Goal: Task Accomplishment & Management: Manage account settings

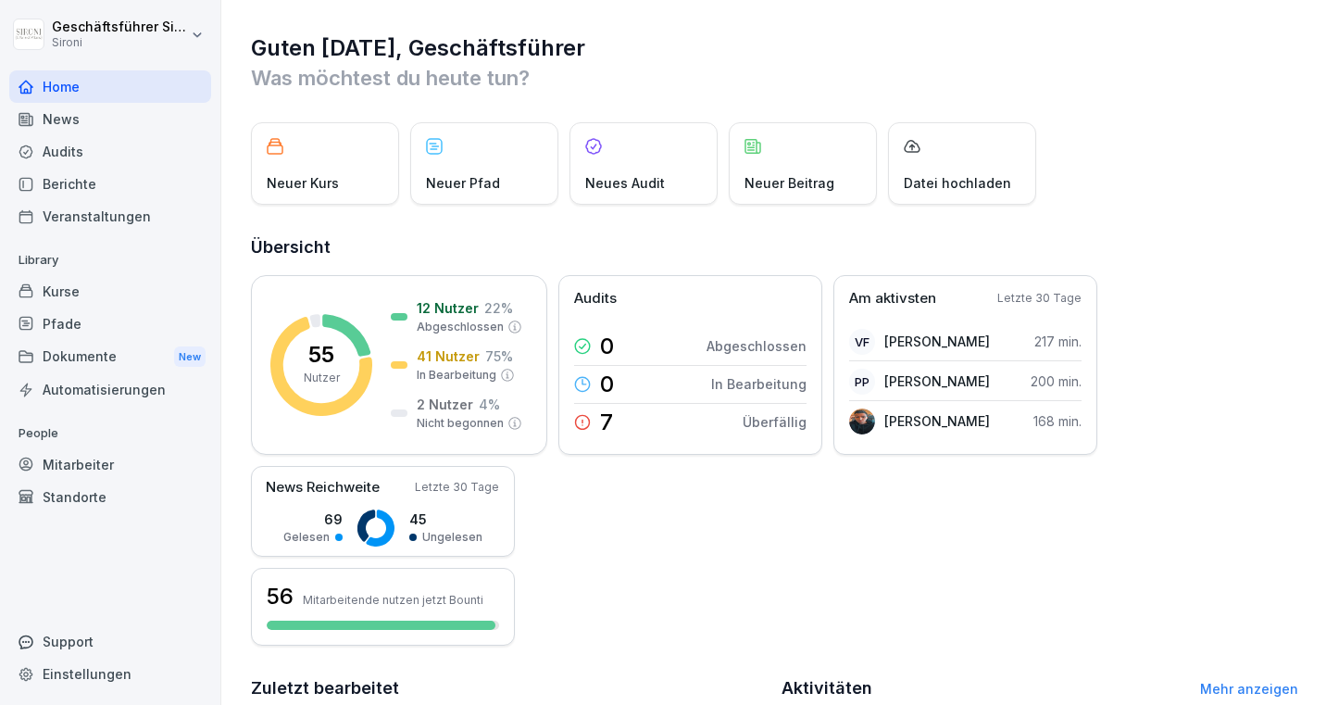
click at [56, 286] on div "Kurse" at bounding box center [110, 291] width 202 height 32
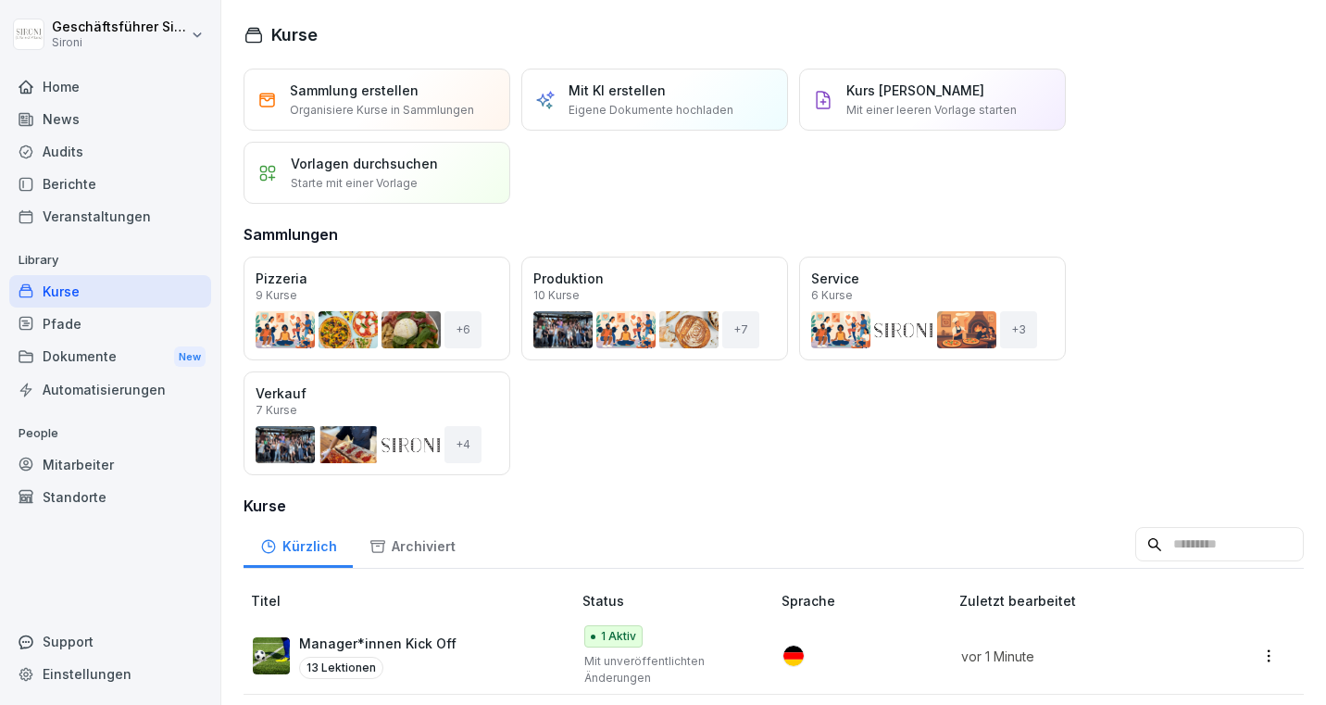
click at [0, 0] on div "Öffnen" at bounding box center [0, 0] width 0 height 0
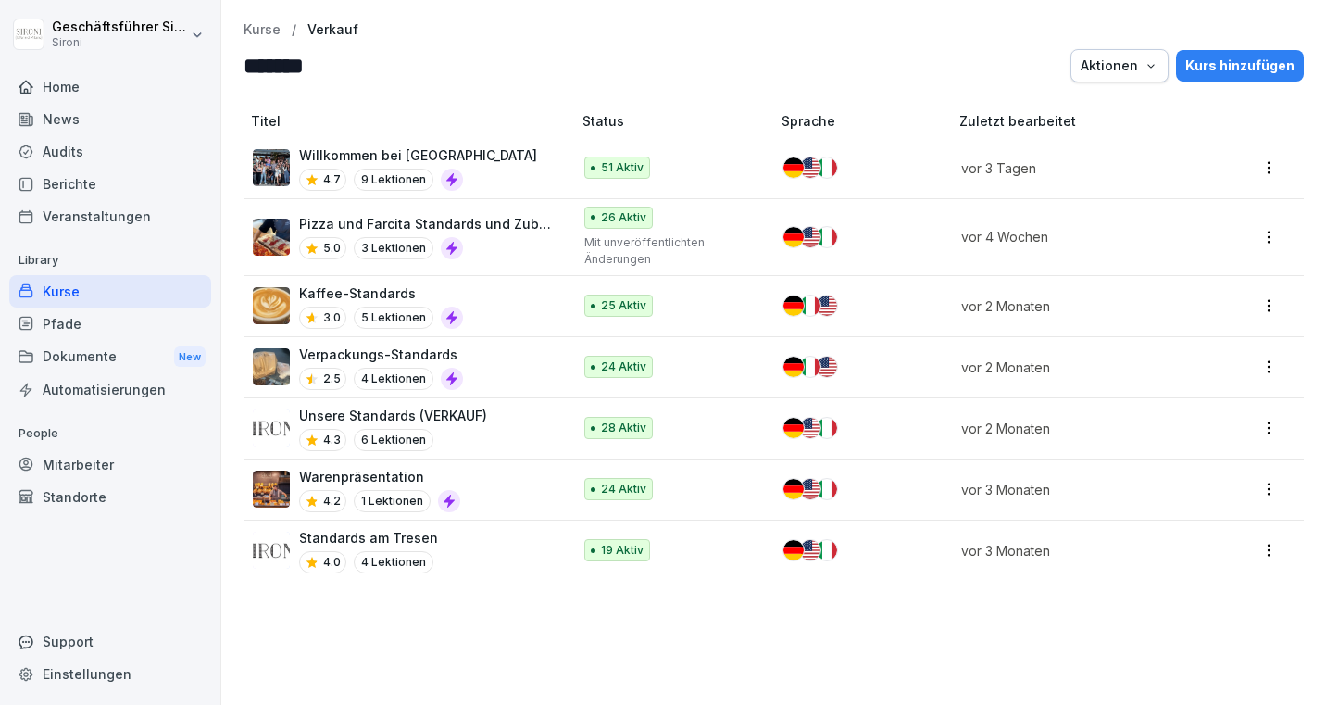
click at [507, 307] on div "Kaffee-Standards 3.0 5 Lektionen" at bounding box center [403, 305] width 300 height 45
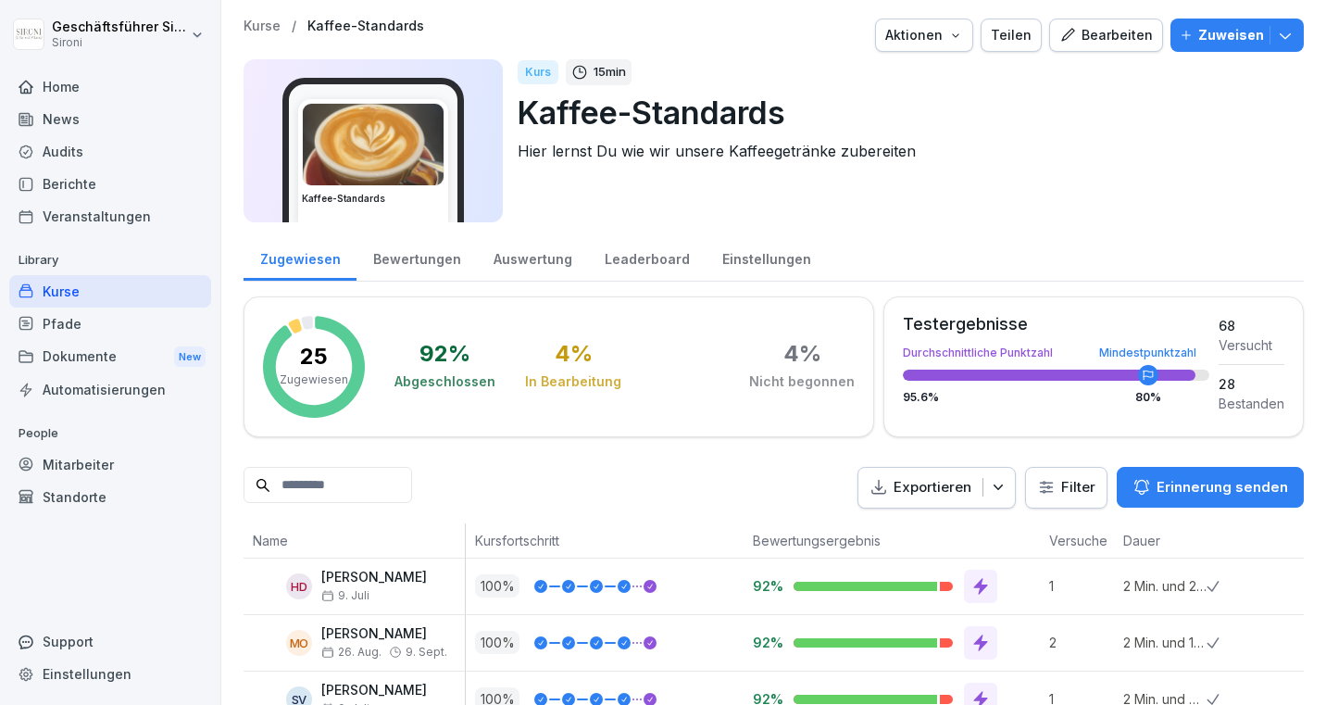
click at [1011, 41] on div "Teilen" at bounding box center [1011, 35] width 41 height 20
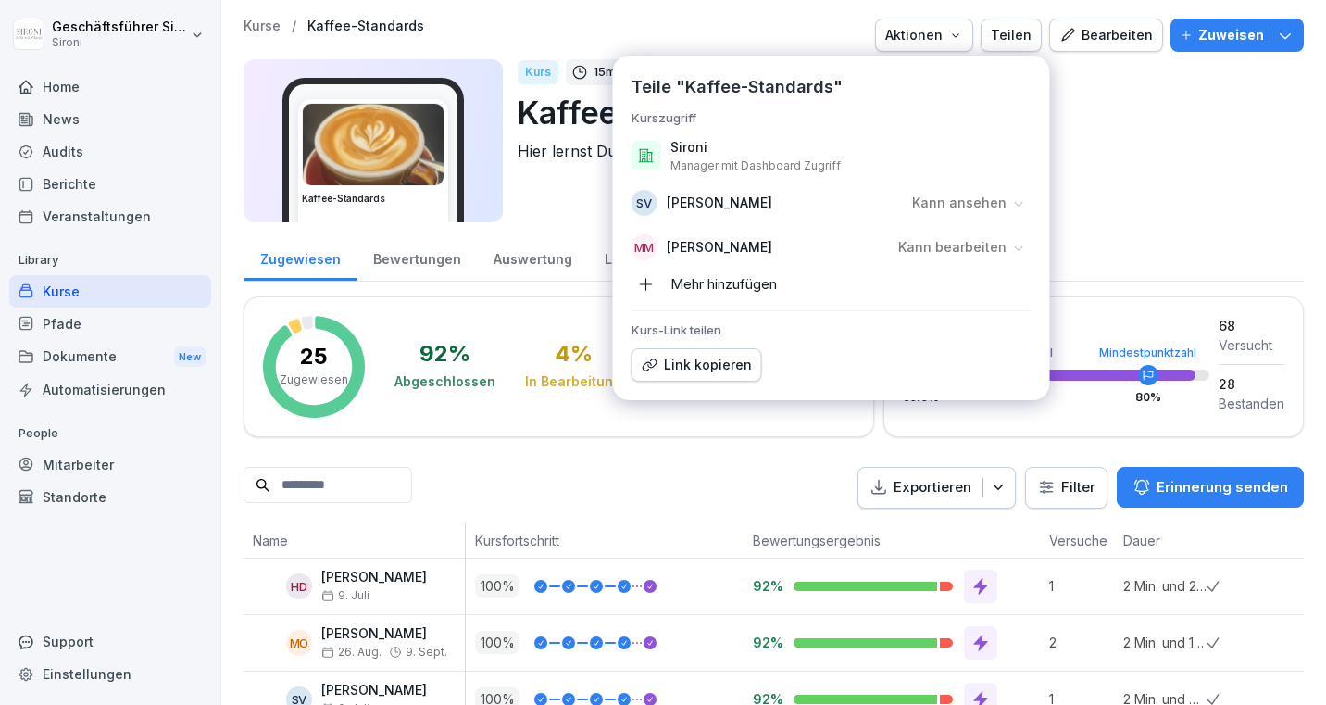
click at [648, 281] on icon "button" at bounding box center [646, 284] width 17 height 17
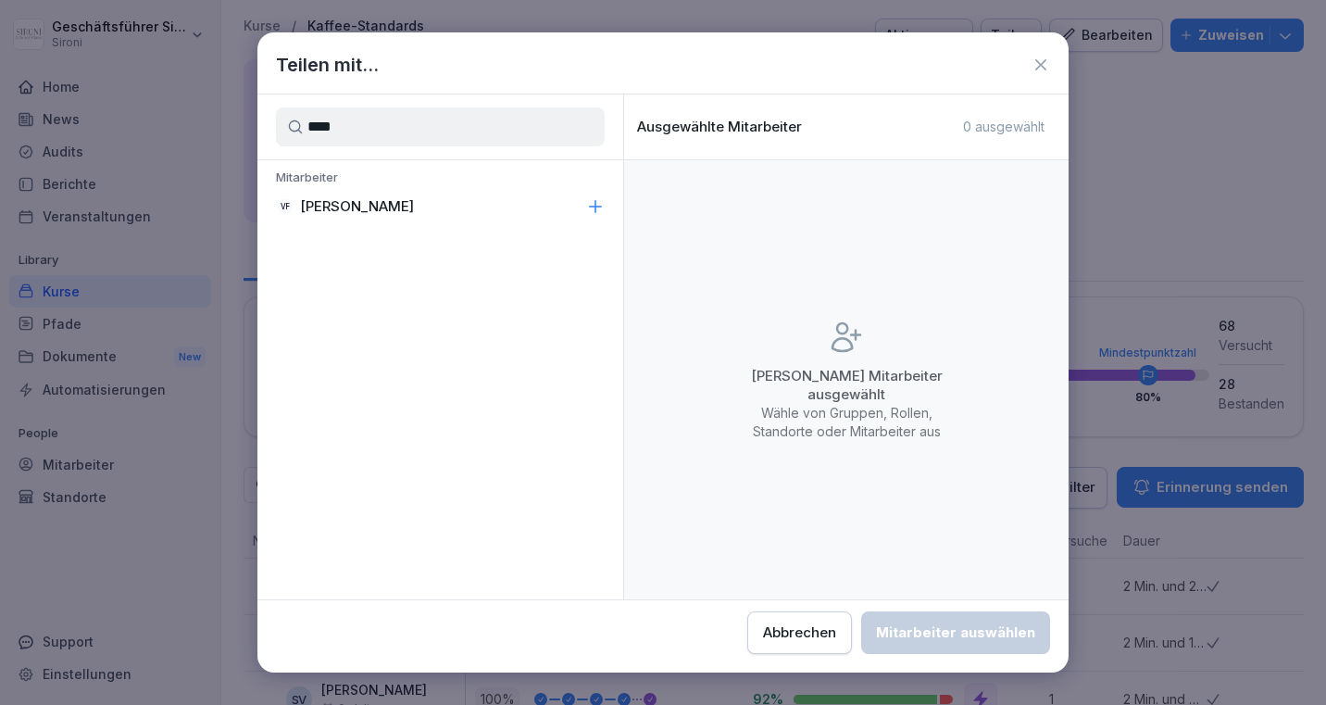
type input "****"
click at [381, 211] on p "[PERSON_NAME]" at bounding box center [357, 206] width 114 height 19
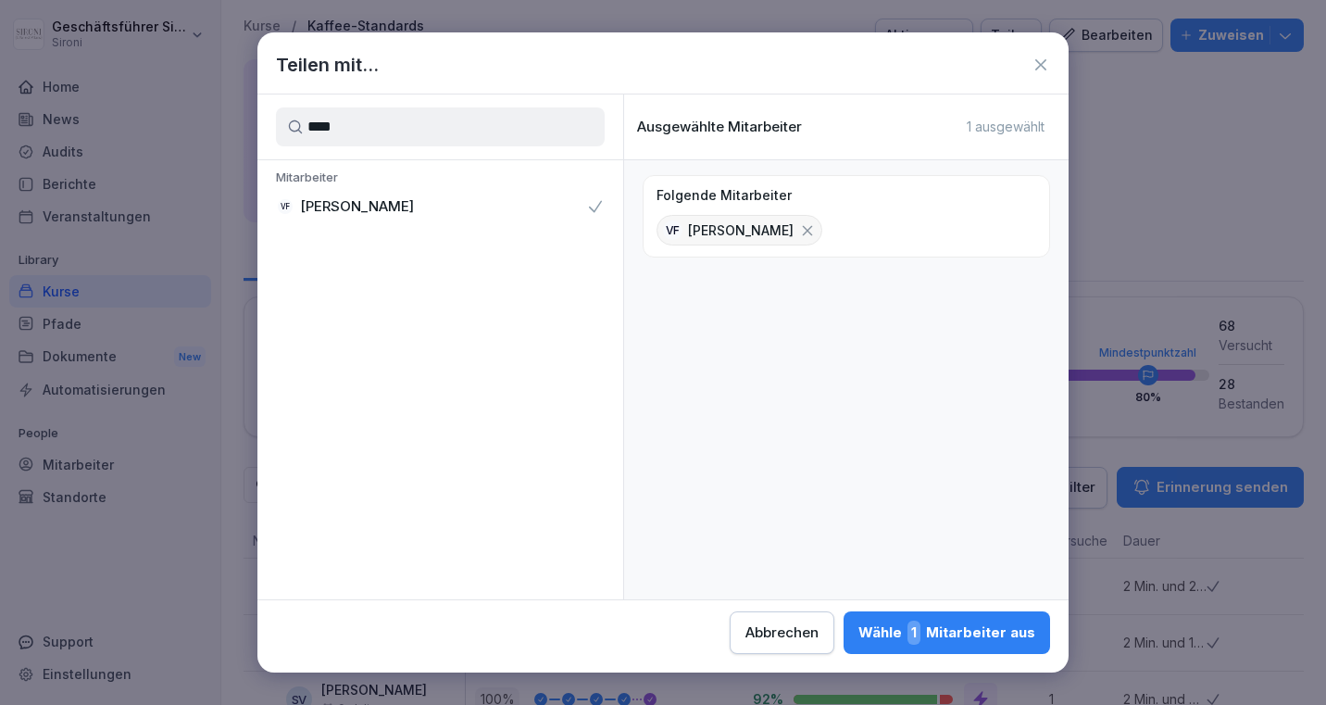
click at [991, 622] on div "Wähle 1 Mitarbeiter aus" at bounding box center [946, 632] width 177 height 24
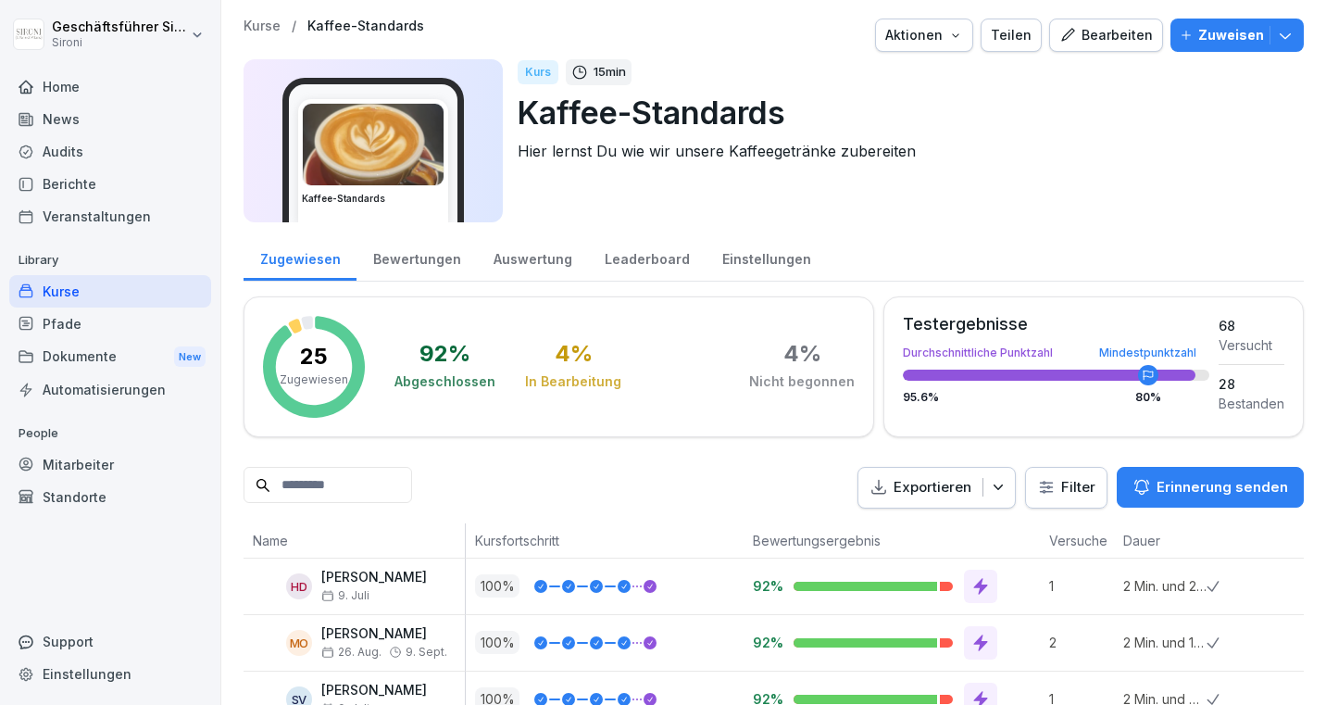
click at [1016, 34] on div "Teilen" at bounding box center [1011, 35] width 41 height 20
click at [1143, 177] on div "Kurs 15 min Kaffee-Standards Hier lernst Du wie wir unsere Kaffeegetränke zuber…" at bounding box center [903, 140] width 771 height 163
click at [258, 30] on p "Kurse" at bounding box center [261, 27] width 37 height 16
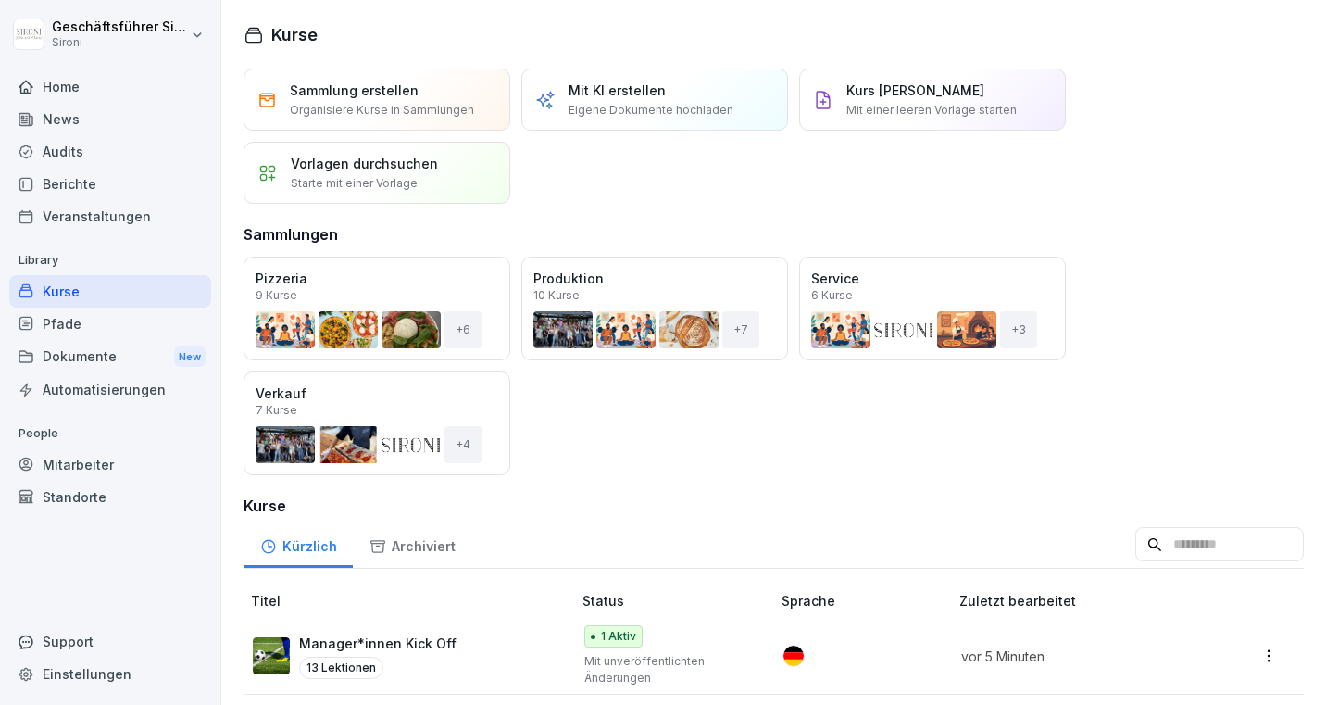
click at [0, 0] on div "Öffnen" at bounding box center [0, 0] width 0 height 0
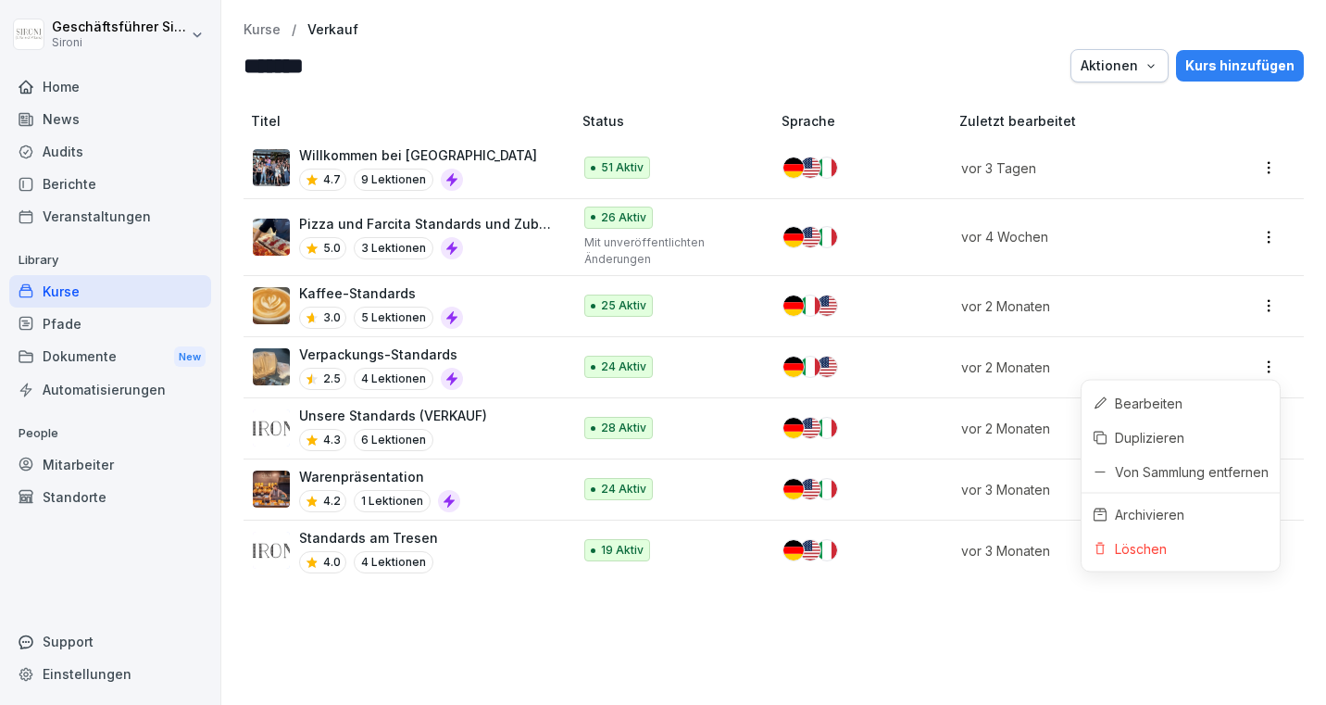
click at [1267, 359] on html "Geschäftsführer Sironi Sironi Home News Audits Berichte Veranstaltungen Library…" at bounding box center [663, 352] width 1326 height 705
click at [826, 660] on html "Geschäftsführer Sironi Sironi Home News Audits Berichte Veranstaltungen Library…" at bounding box center [663, 352] width 1326 height 705
click at [487, 360] on div "Verpackungs-Standards 2.5 4 Lektionen" at bounding box center [403, 366] width 300 height 45
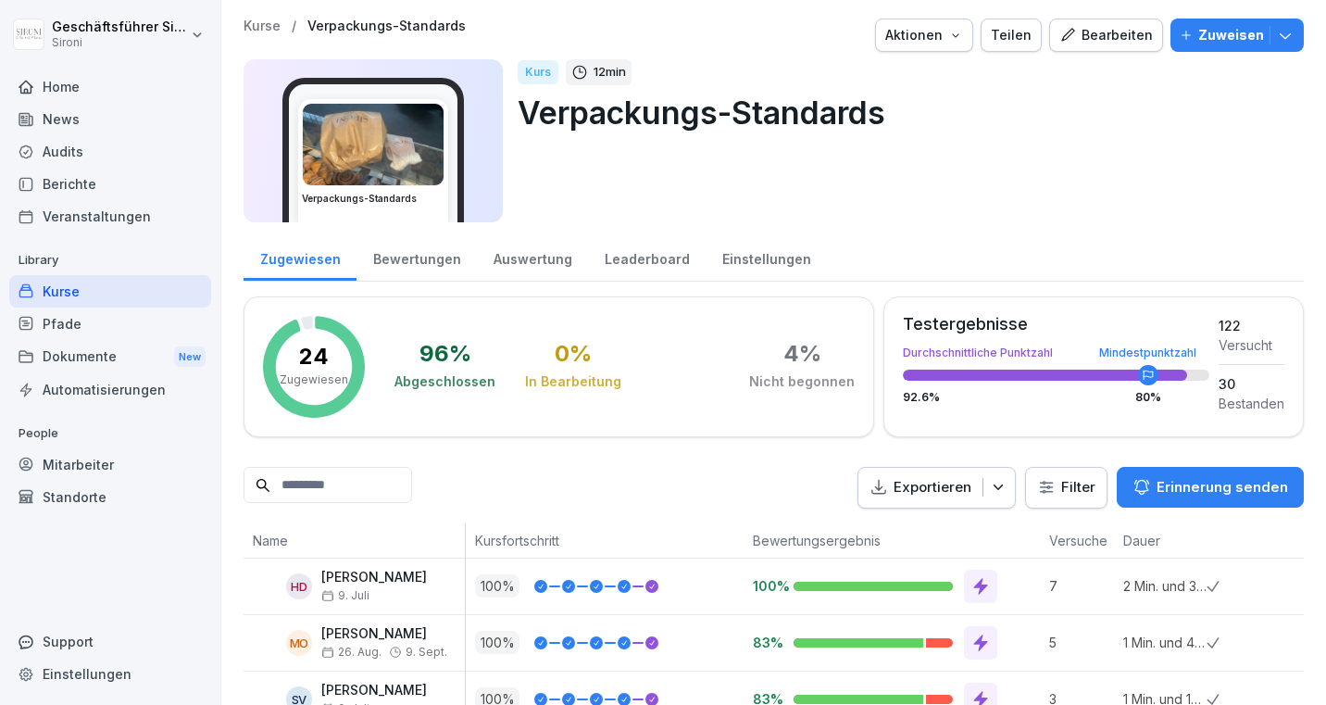
click at [1028, 34] on div "Teilen" at bounding box center [1011, 35] width 41 height 20
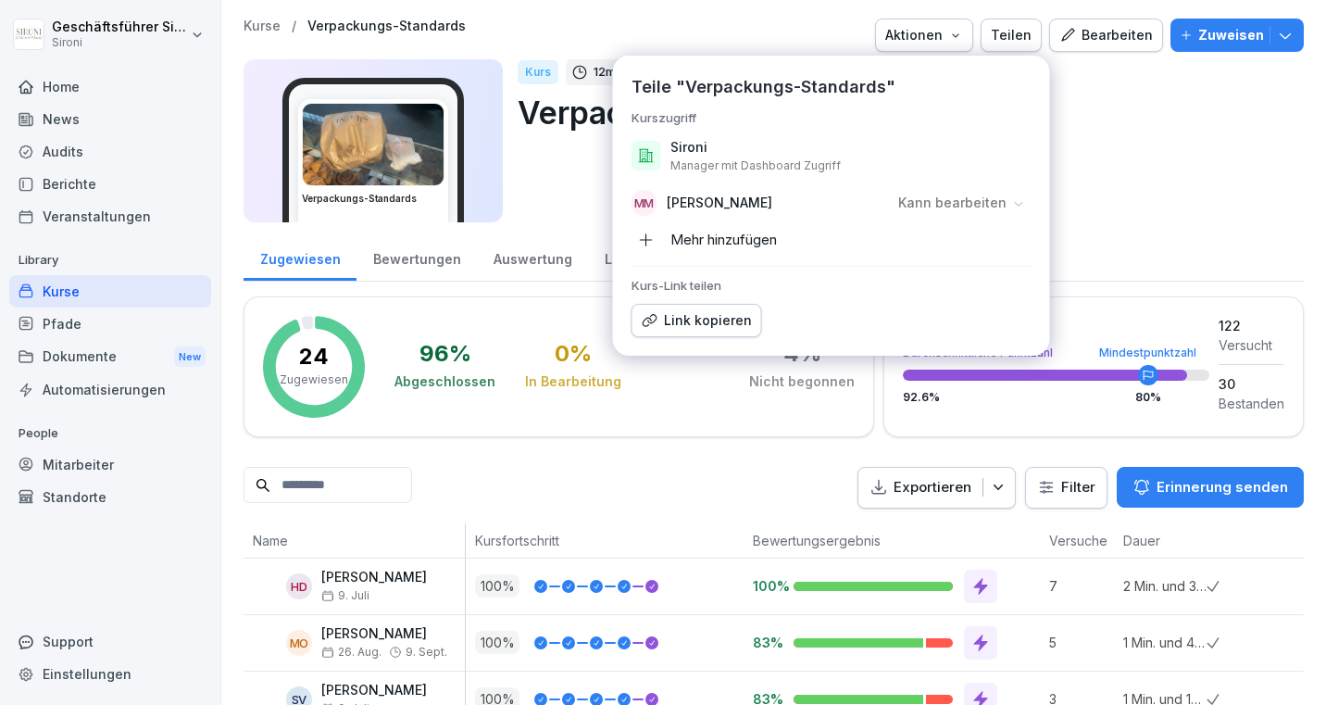
click at [686, 247] on div "Mehr hinzufügen" at bounding box center [703, 240] width 145 height 30
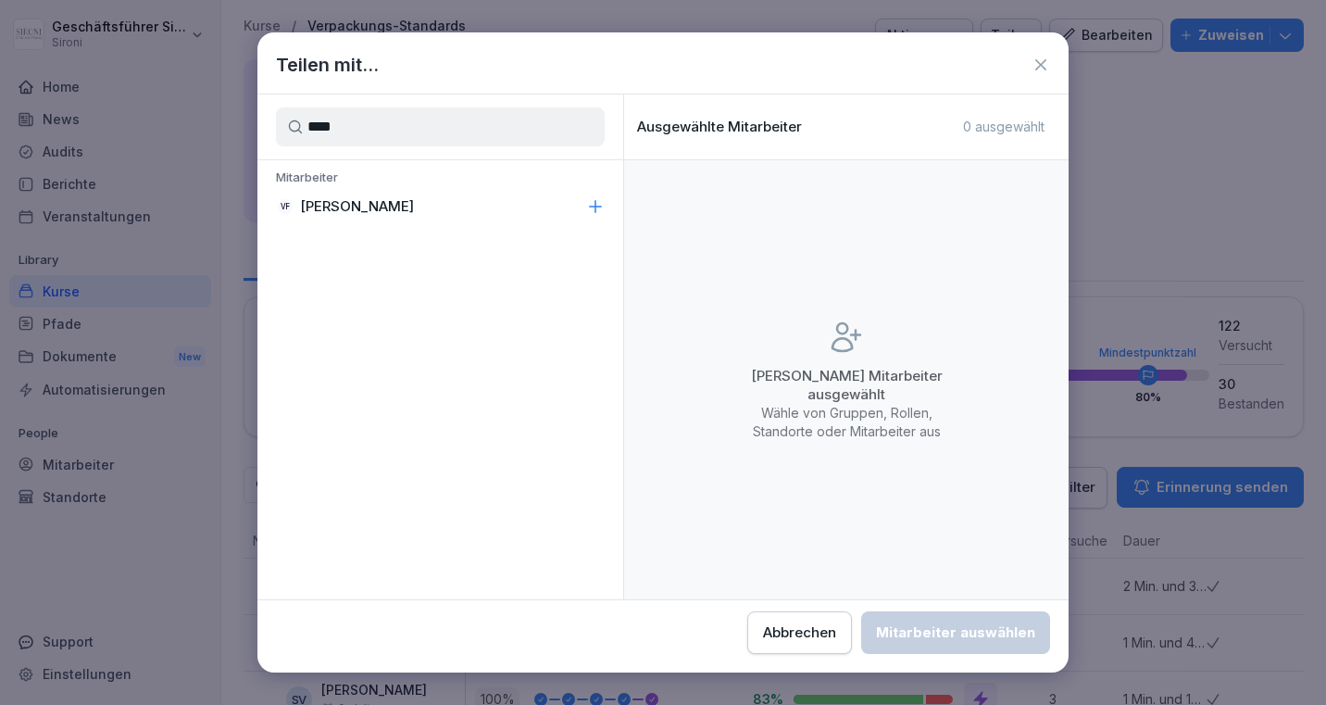
type input "****"
click at [360, 199] on p "[PERSON_NAME]" at bounding box center [357, 206] width 114 height 19
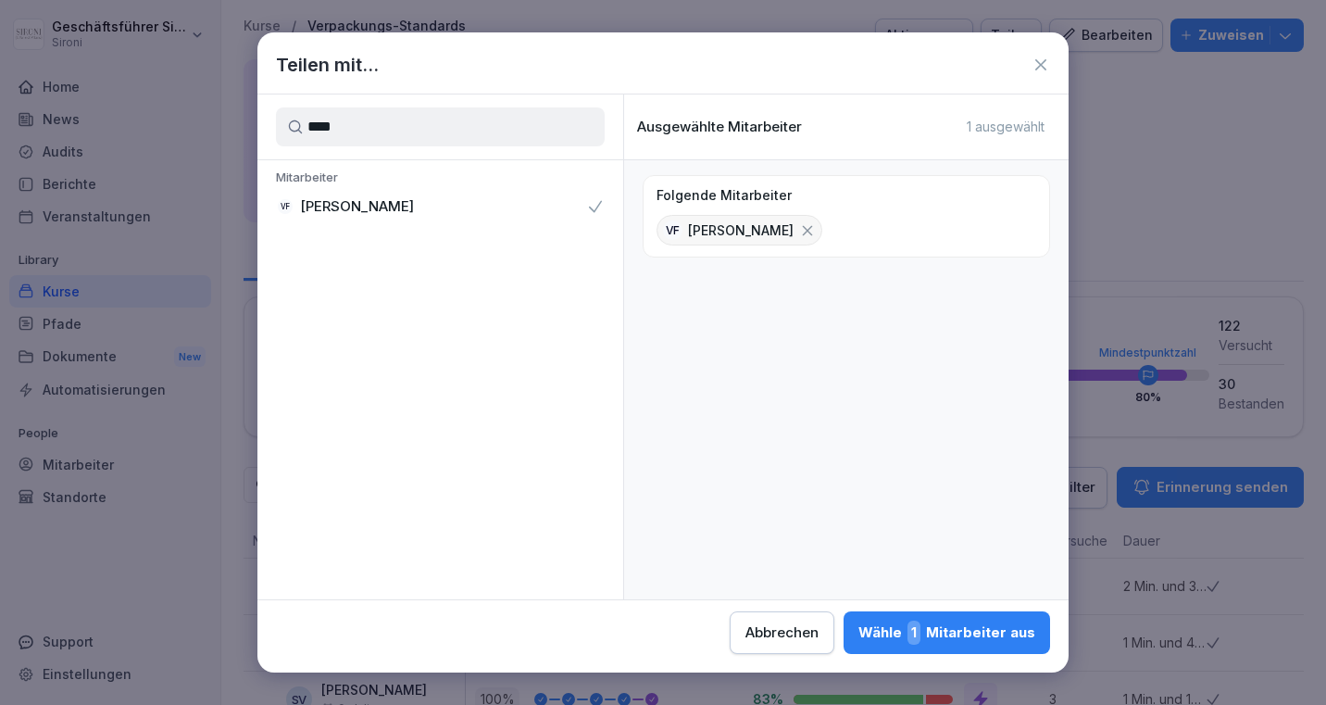
click at [928, 630] on div "Wähle 1 Mitarbeiter aus" at bounding box center [946, 632] width 177 height 24
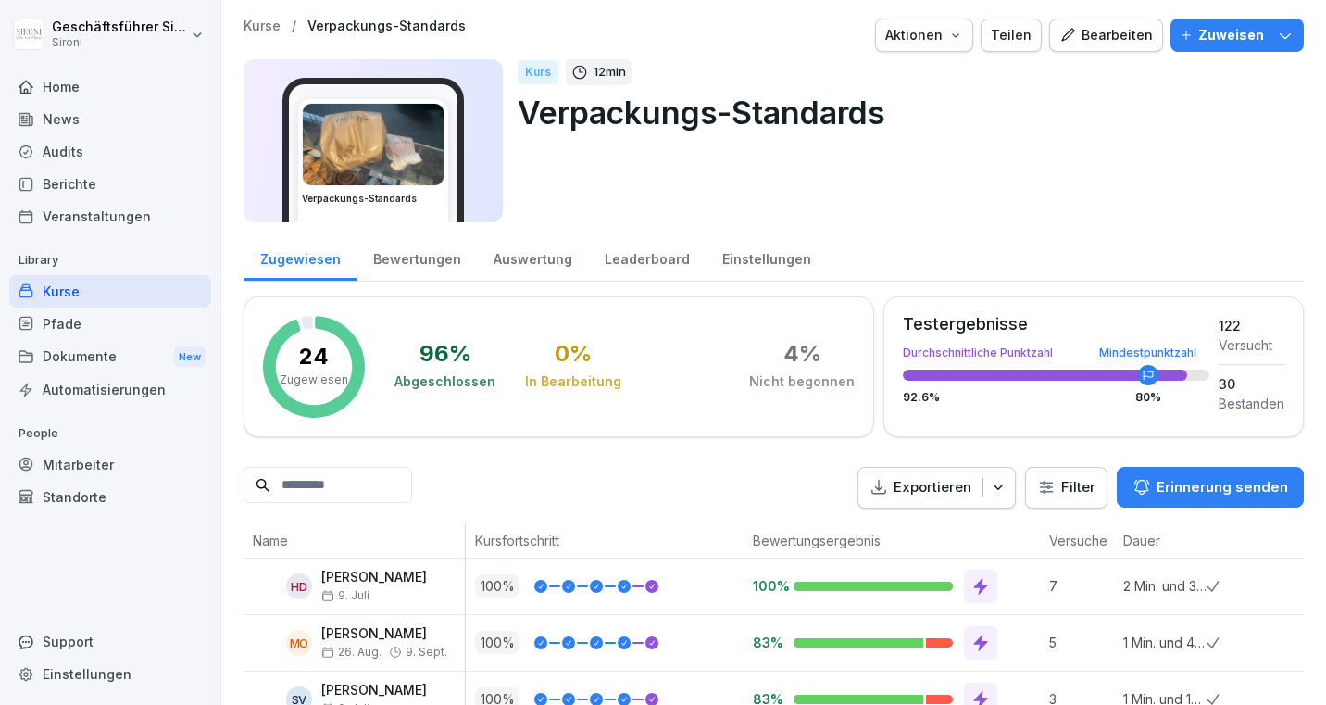
click at [1008, 40] on div "Teilen" at bounding box center [1011, 35] width 41 height 20
click at [1160, 185] on div "Kurs 12 min Verpackungs-Standards" at bounding box center [903, 140] width 771 height 163
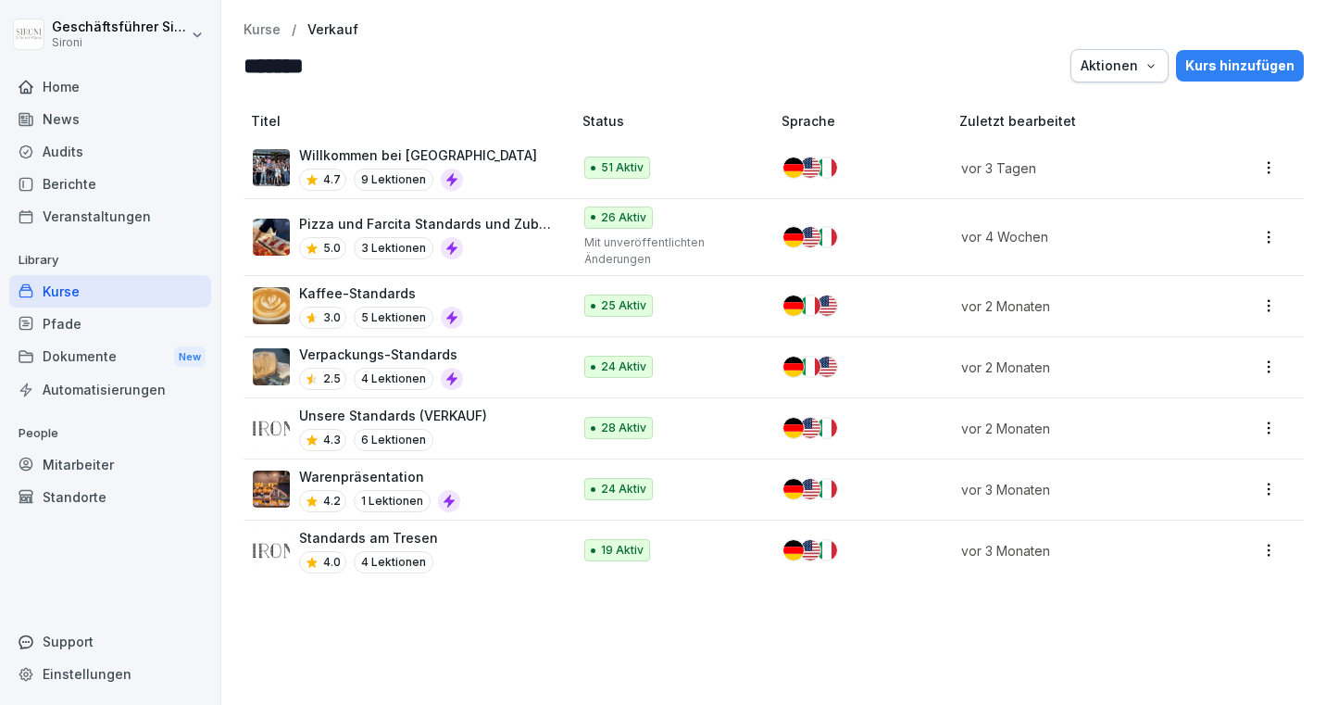
click at [352, 474] on p "Warenpräsentation" at bounding box center [379, 476] width 161 height 19
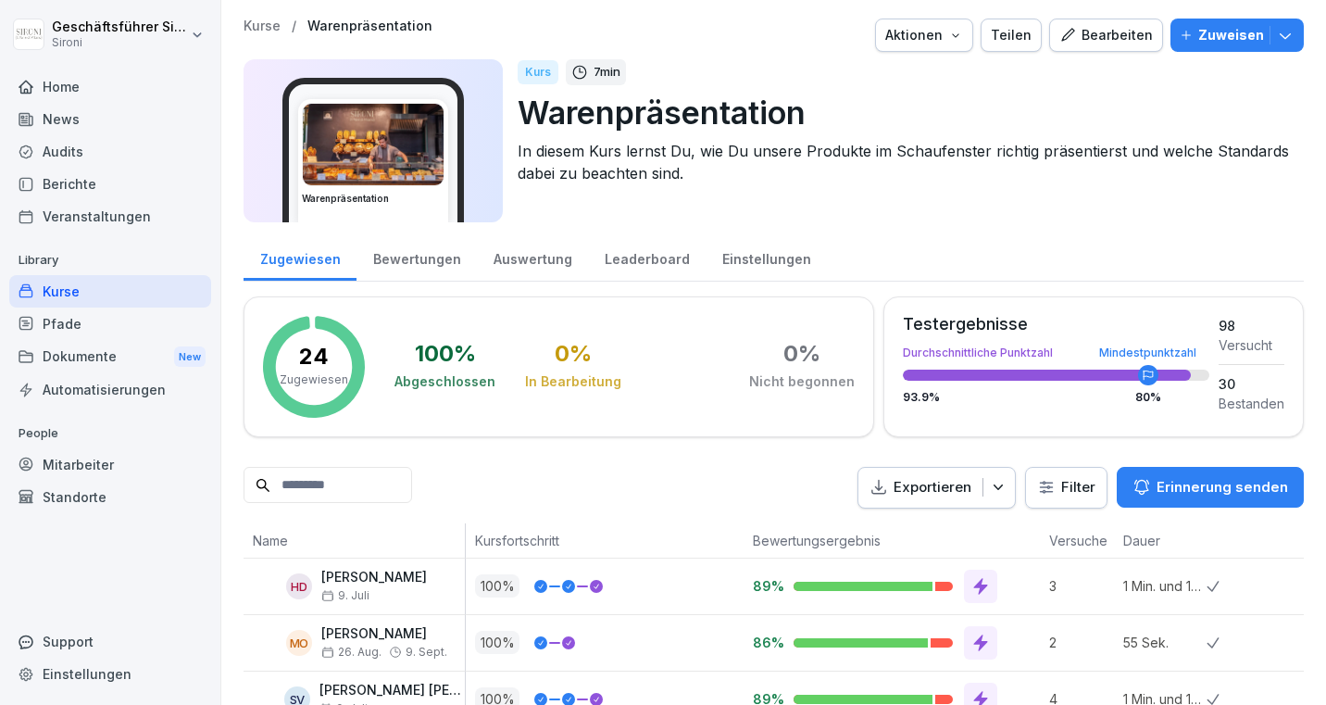
click at [1017, 43] on div "Teilen" at bounding box center [1011, 35] width 41 height 20
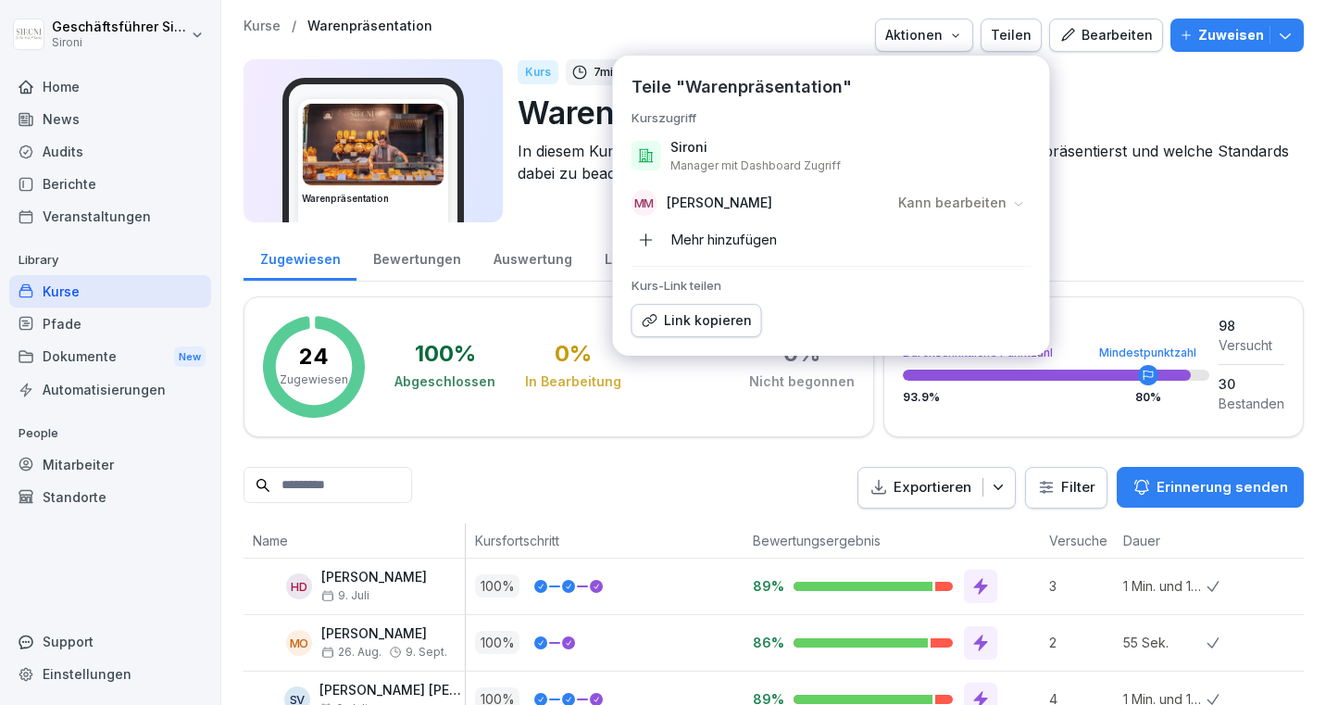
click at [647, 242] on icon "button" at bounding box center [646, 239] width 17 height 17
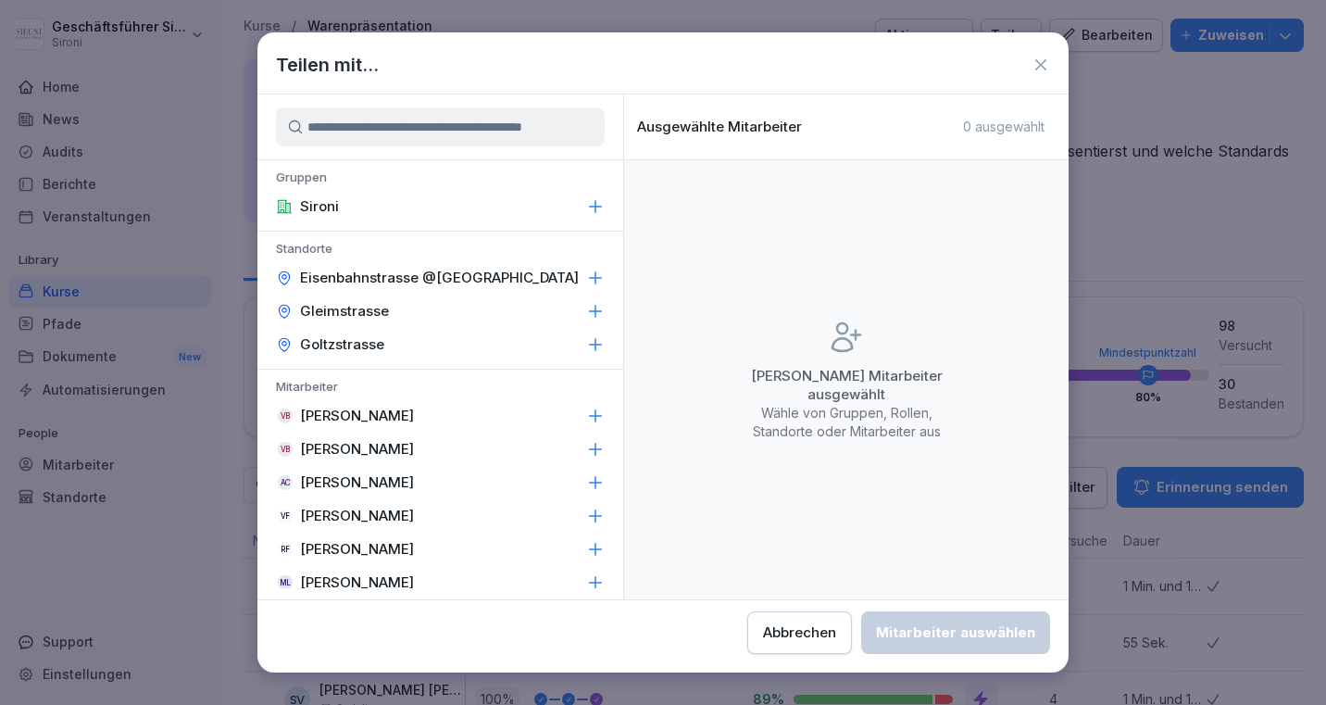
click at [438, 514] on div "VF [PERSON_NAME]" at bounding box center [440, 515] width 366 height 33
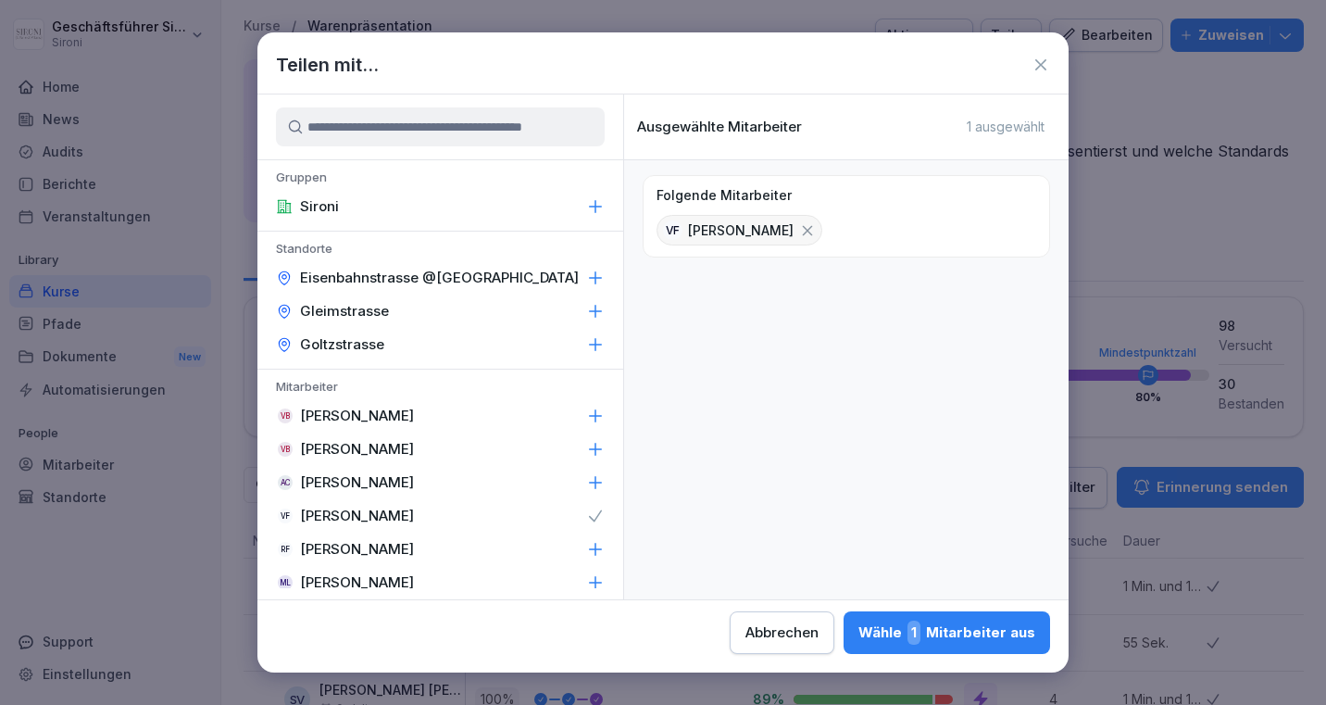
click at [872, 618] on button "Wähle 1 Mitarbeiter aus" at bounding box center [946, 632] width 206 height 43
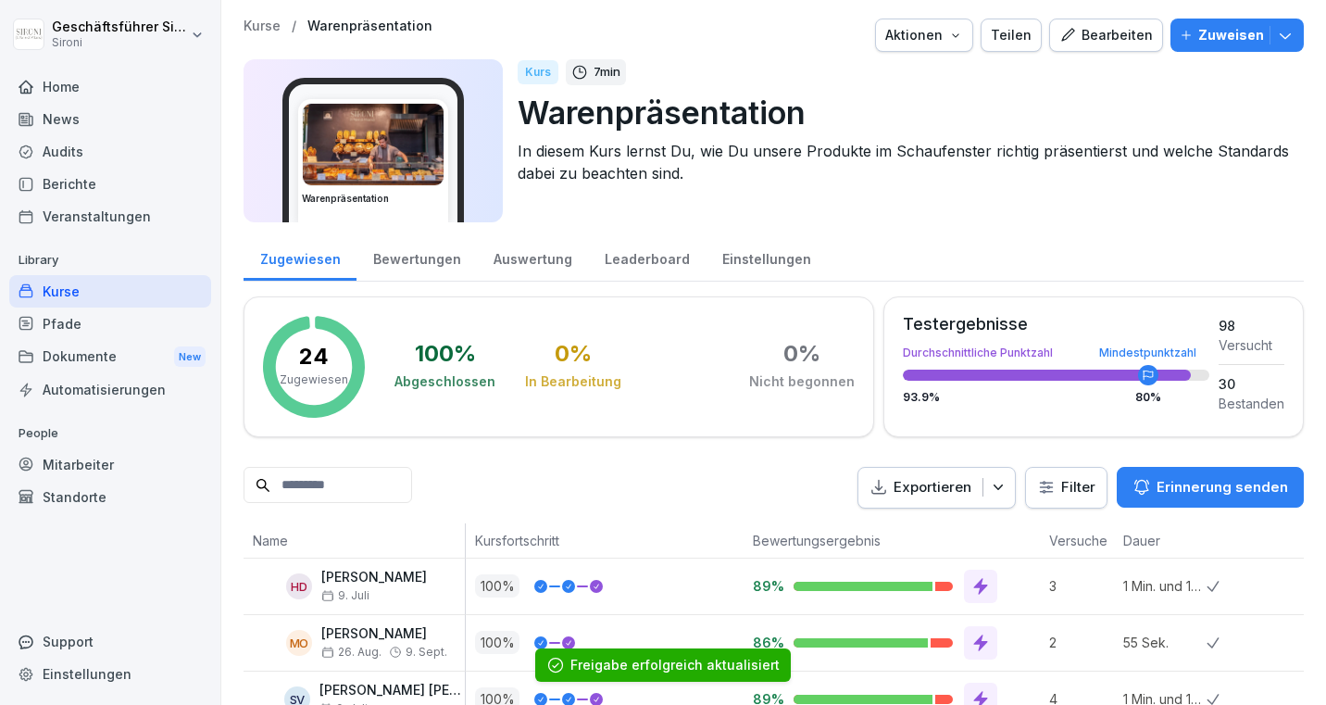
click at [1020, 44] on div "Teilen" at bounding box center [1011, 35] width 41 height 20
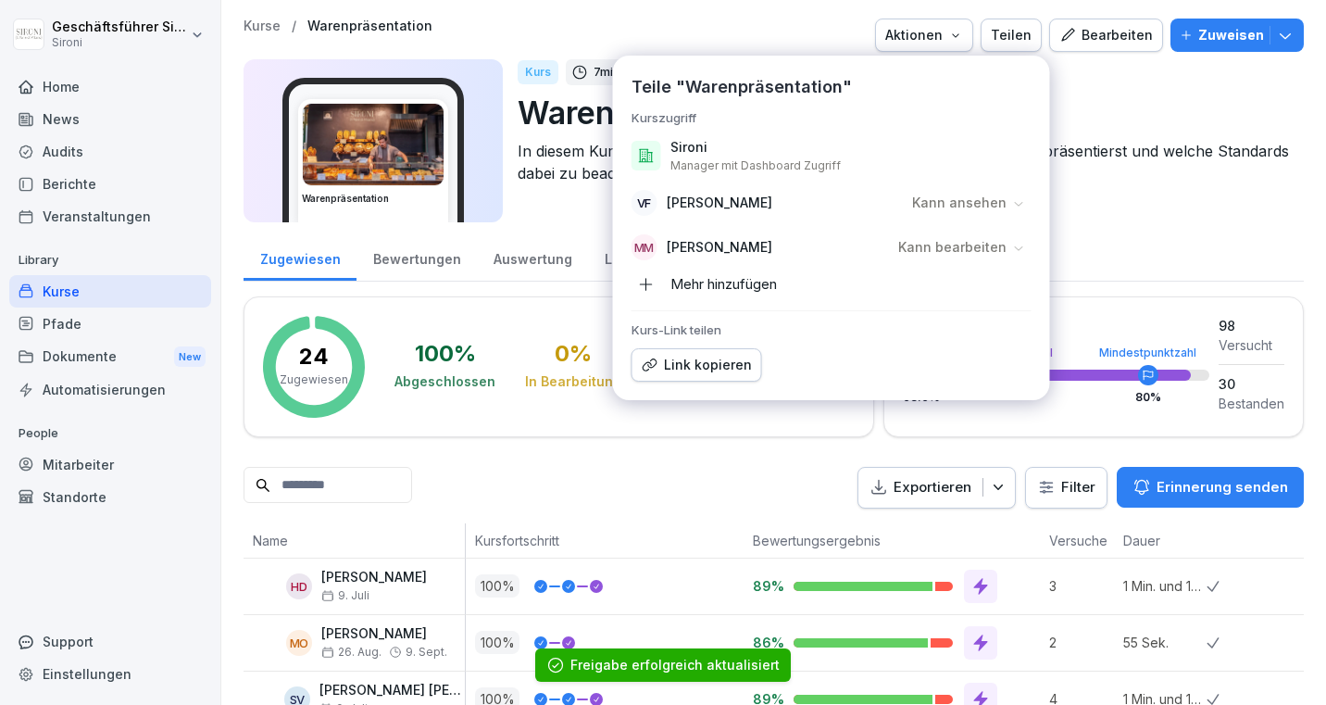
click at [1135, 85] on div "Kurs 7 min Warenpräsentation In diesem Kurs lernst Du, wie Du unsere Produkte i…" at bounding box center [903, 140] width 771 height 163
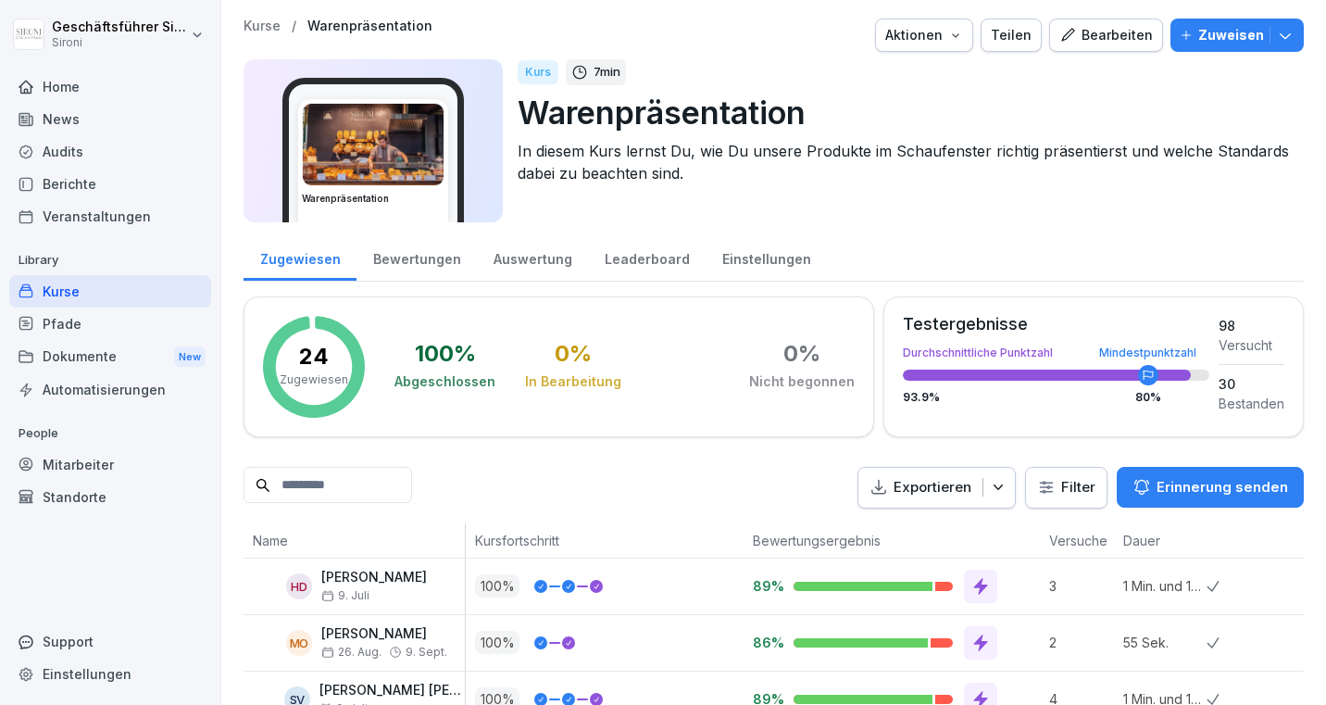
click at [49, 291] on div "Kurse" at bounding box center [110, 291] width 202 height 32
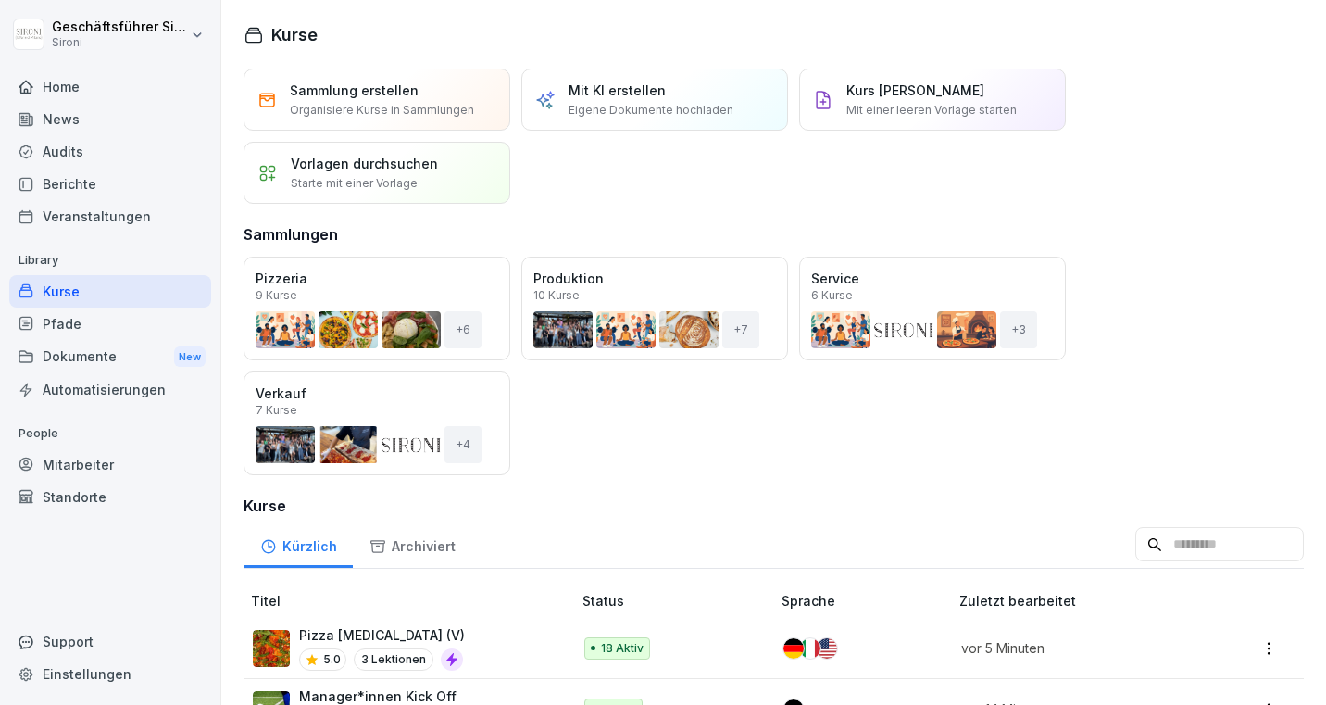
scroll to position [253, 0]
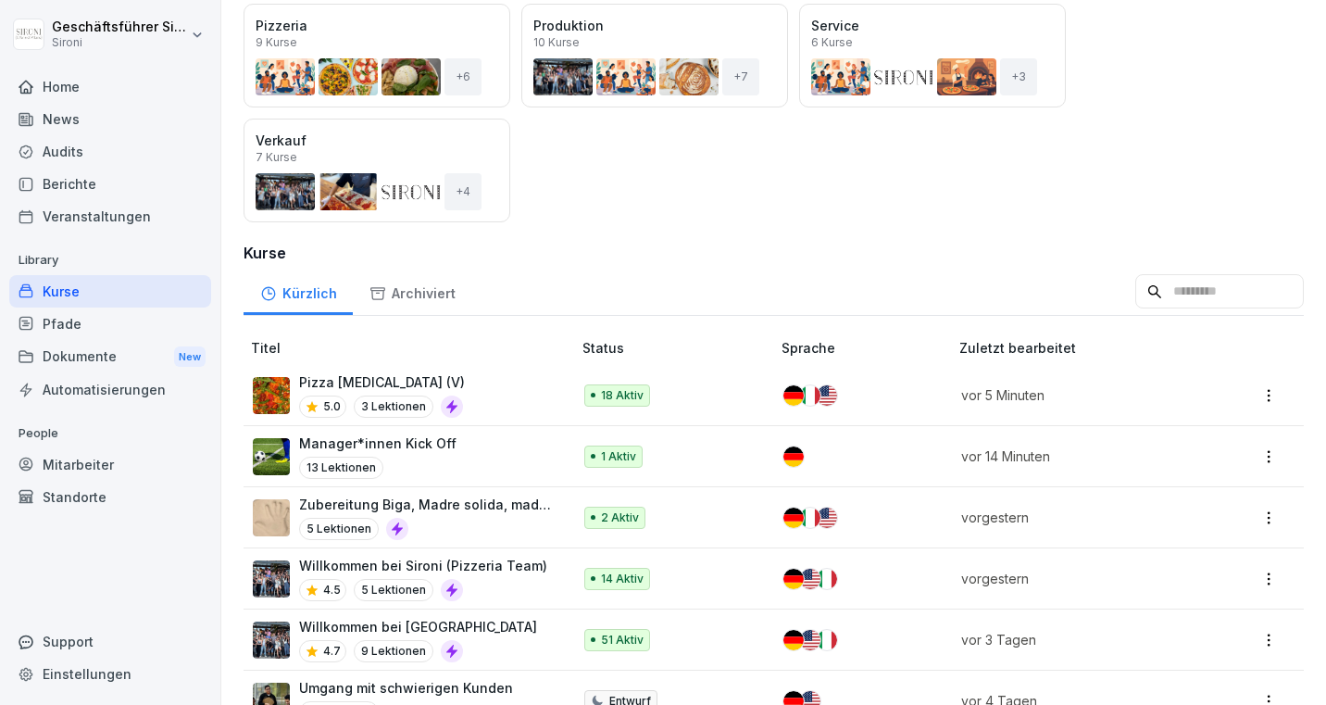
click at [408, 438] on p "Manager*innen Kick Off" at bounding box center [377, 442] width 157 height 19
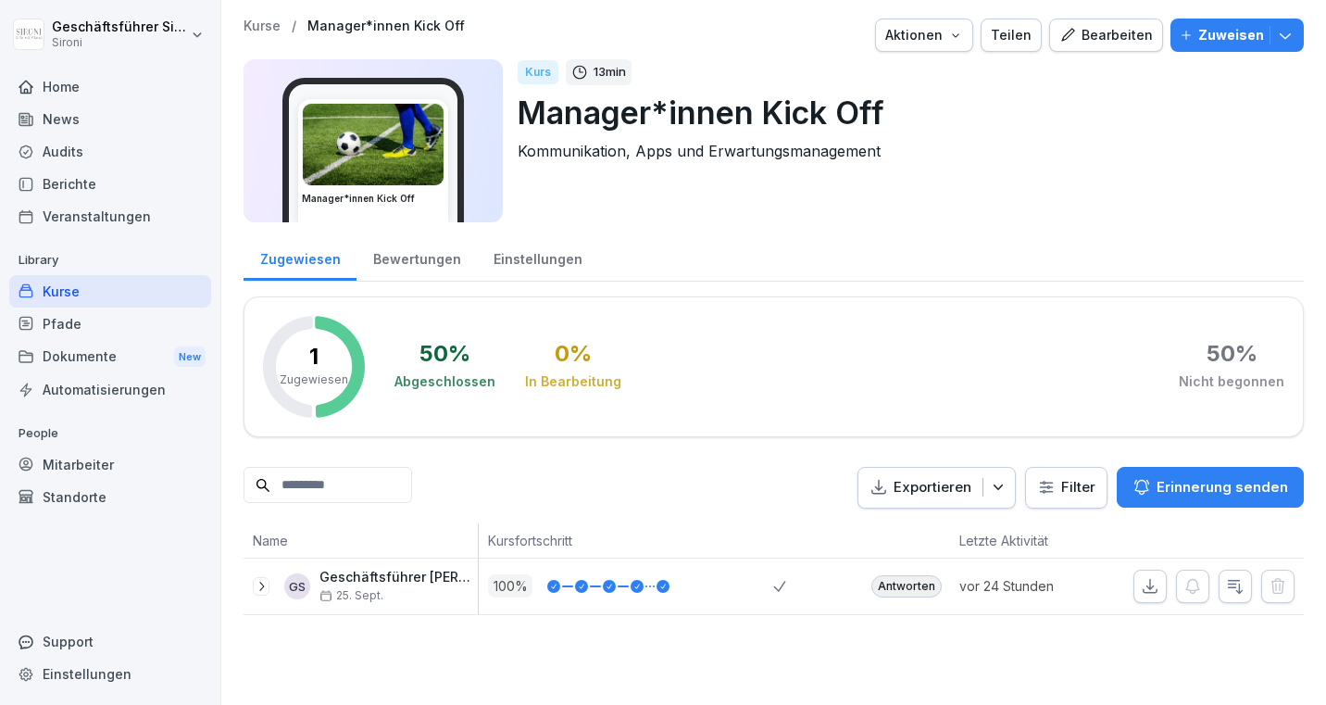
click at [1104, 44] on div "Bearbeiten" at bounding box center [1106, 35] width 94 height 20
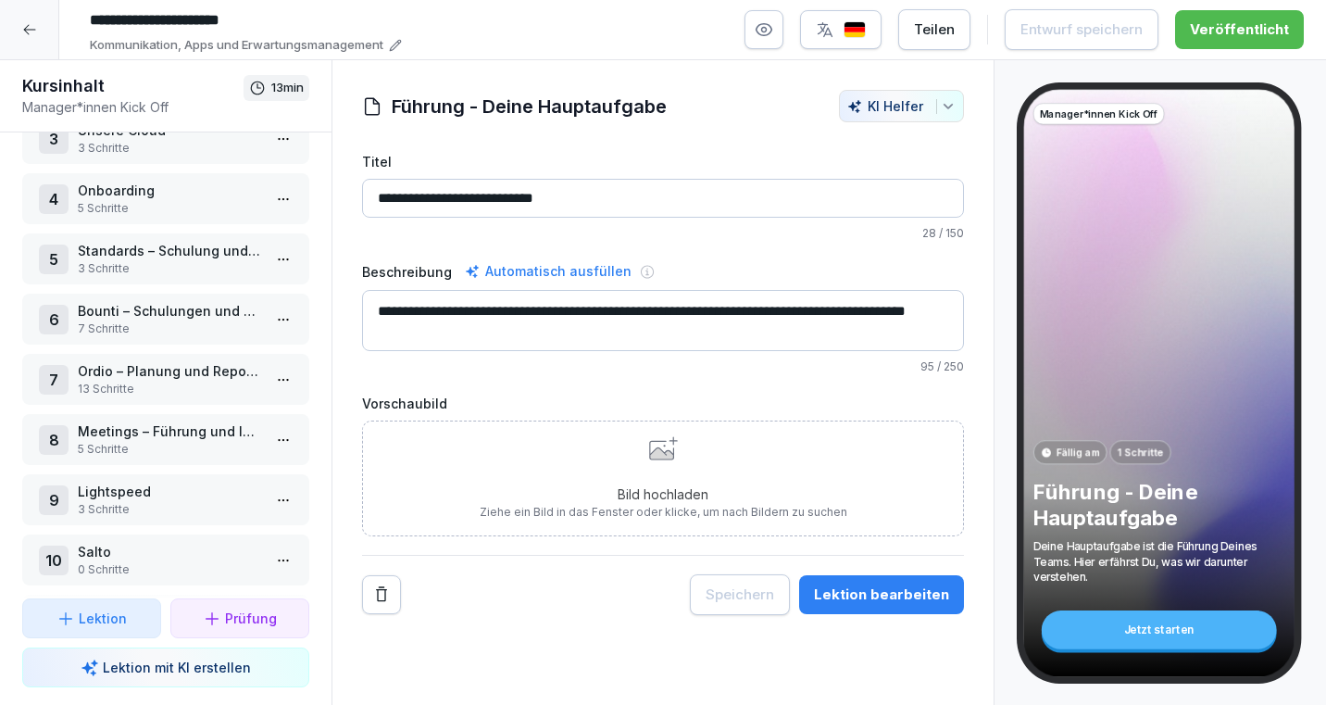
scroll to position [298, 0]
